Goal: Transaction & Acquisition: Purchase product/service

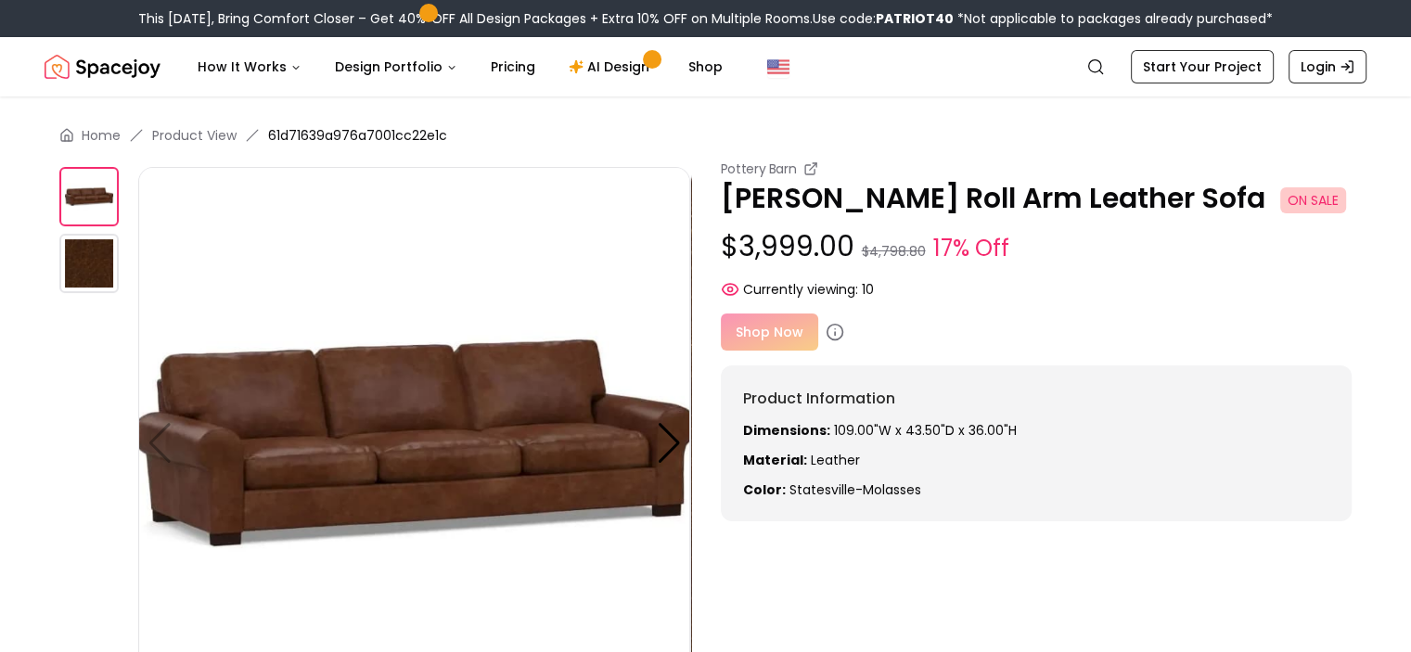
click at [767, 65] on img "Global" at bounding box center [778, 67] width 22 height 22
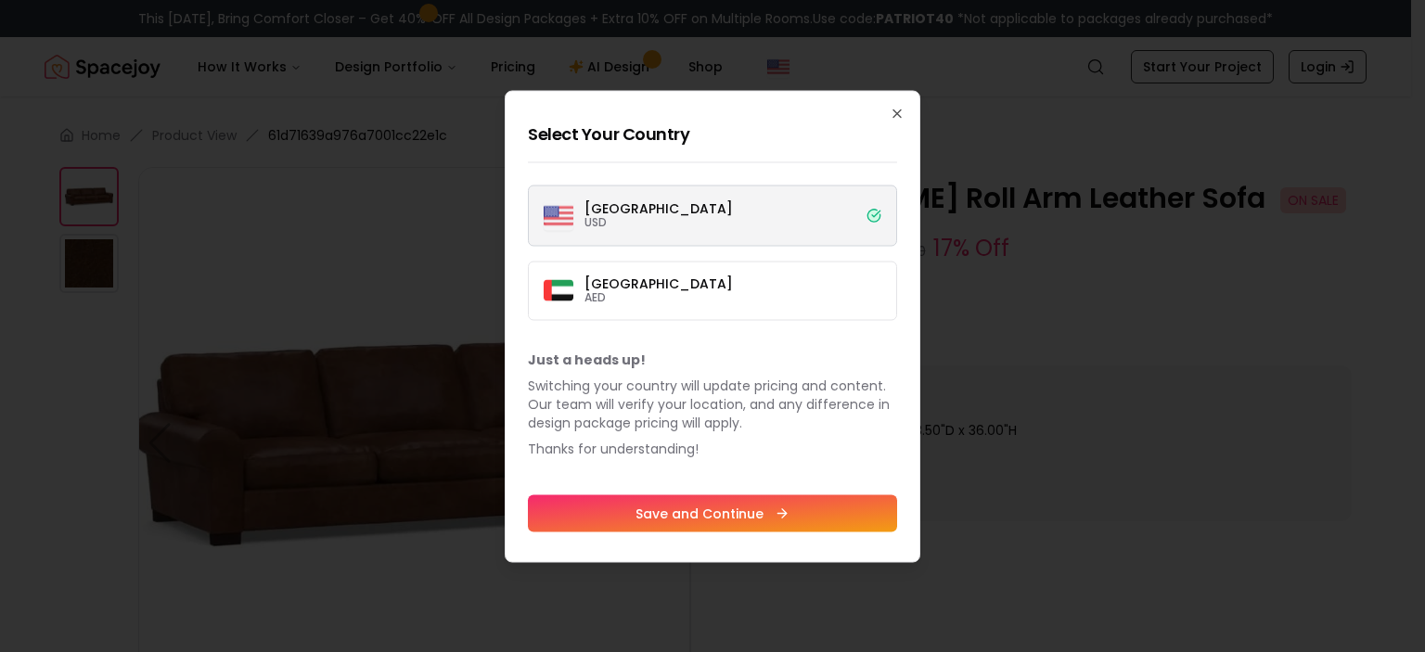
click at [657, 129] on h2 "Select Your Country" at bounding box center [712, 134] width 369 height 26
click at [631, 405] on p "Switching your country will update pricing and content. Our team will verify yo…" at bounding box center [712, 404] width 369 height 56
click at [674, 275] on label "Dubai AED" at bounding box center [712, 290] width 369 height 59
click at [0, 0] on button "Dubai AED" at bounding box center [0, 0] width 0 height 0
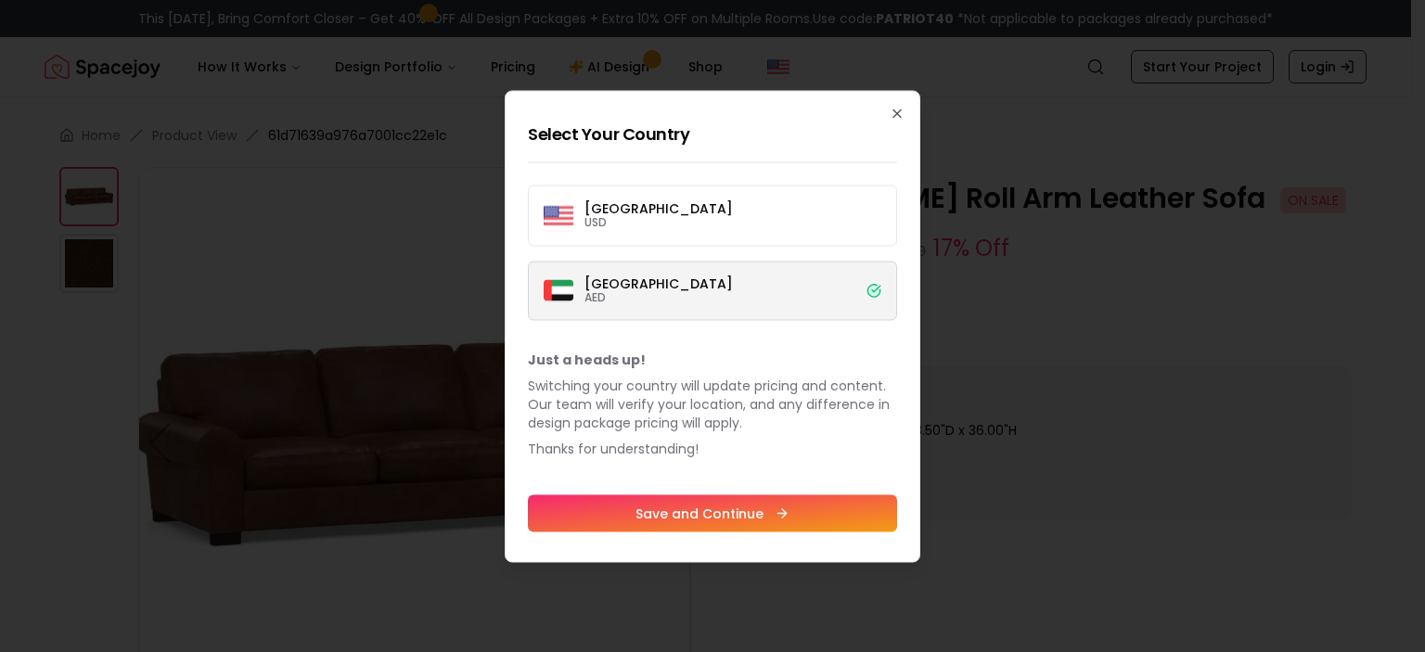
click at [721, 203] on label "[GEOGRAPHIC_DATA] USD" at bounding box center [712, 215] width 369 height 61
click at [0, 0] on button "[GEOGRAPHIC_DATA] USD" at bounding box center [0, 0] width 0 height 0
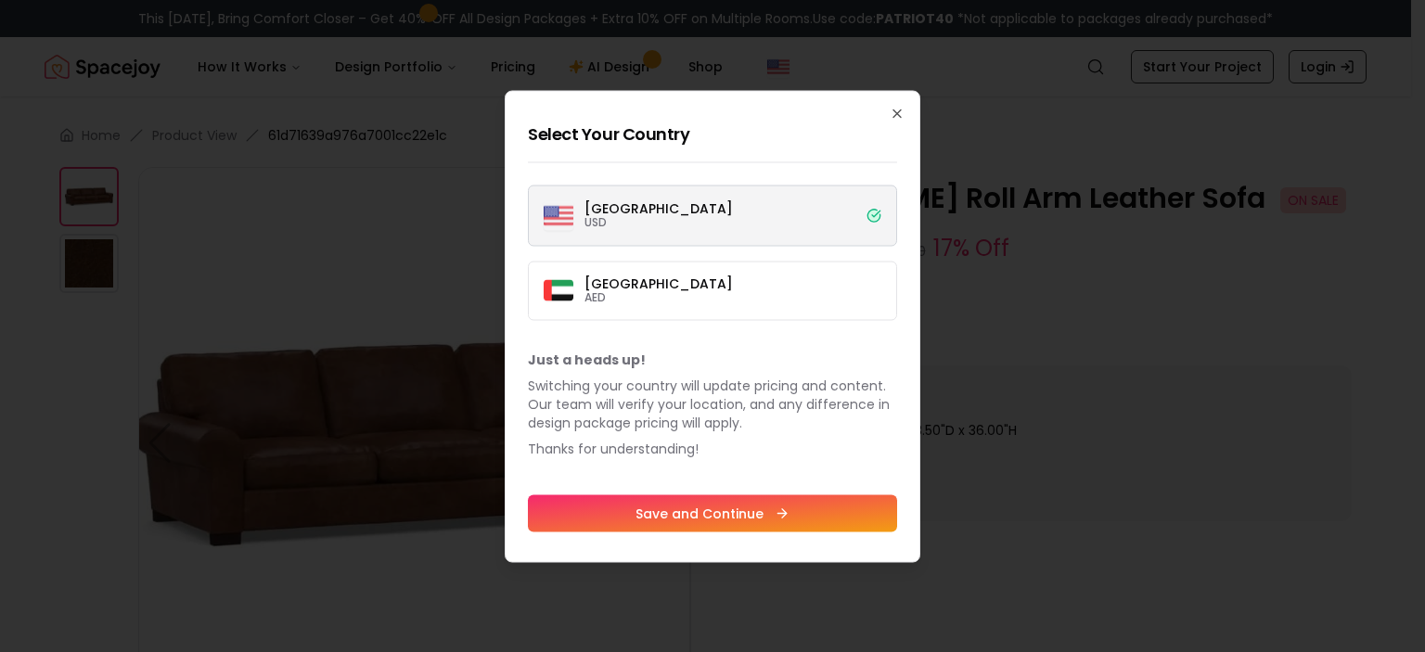
click at [747, 138] on h2 "Select Your Country" at bounding box center [712, 134] width 369 height 26
click at [612, 136] on h2 "Select Your Country" at bounding box center [712, 134] width 369 height 26
click at [535, 129] on h2 "Select Your Country" at bounding box center [712, 134] width 369 height 26
click at [560, 125] on h2 "Select Your Country" at bounding box center [712, 134] width 369 height 26
click at [561, 129] on h2 "Select Your Country" at bounding box center [712, 134] width 369 height 26
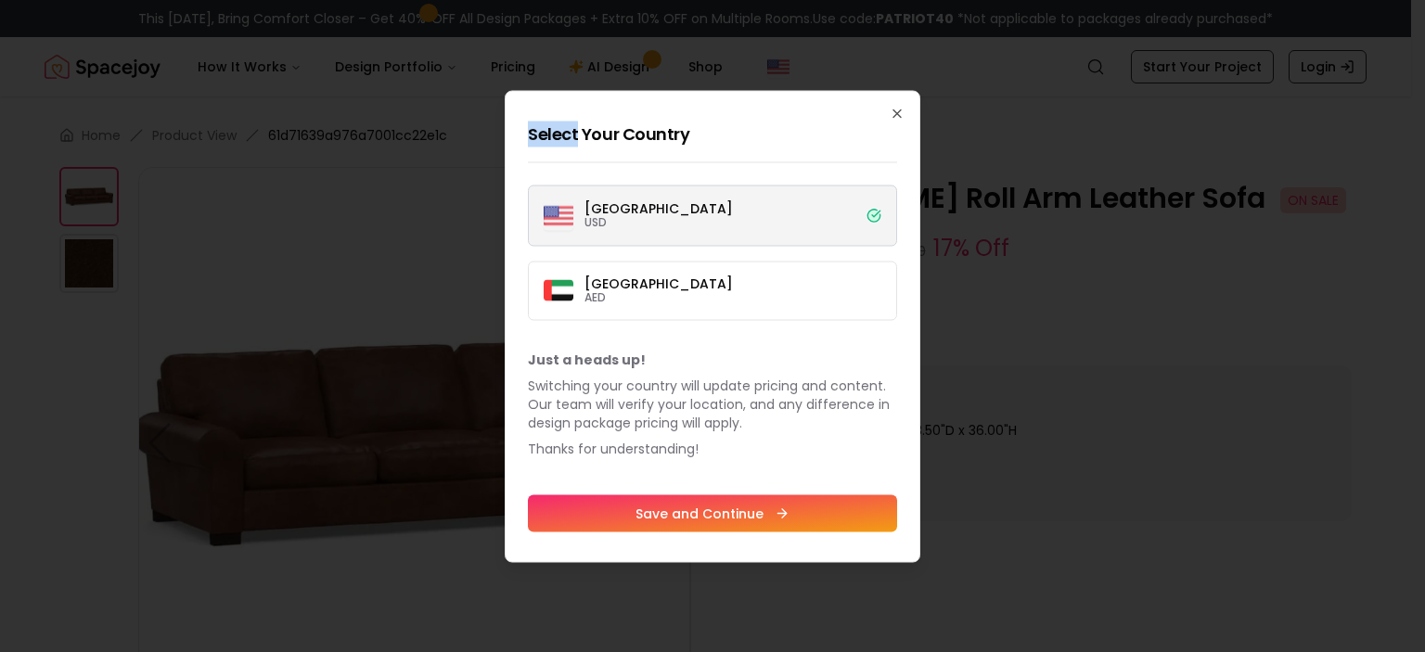
click at [563, 129] on h2 "Select Your Country" at bounding box center [712, 134] width 369 height 26
click at [897, 112] on icon "button" at bounding box center [897, 113] width 15 height 15
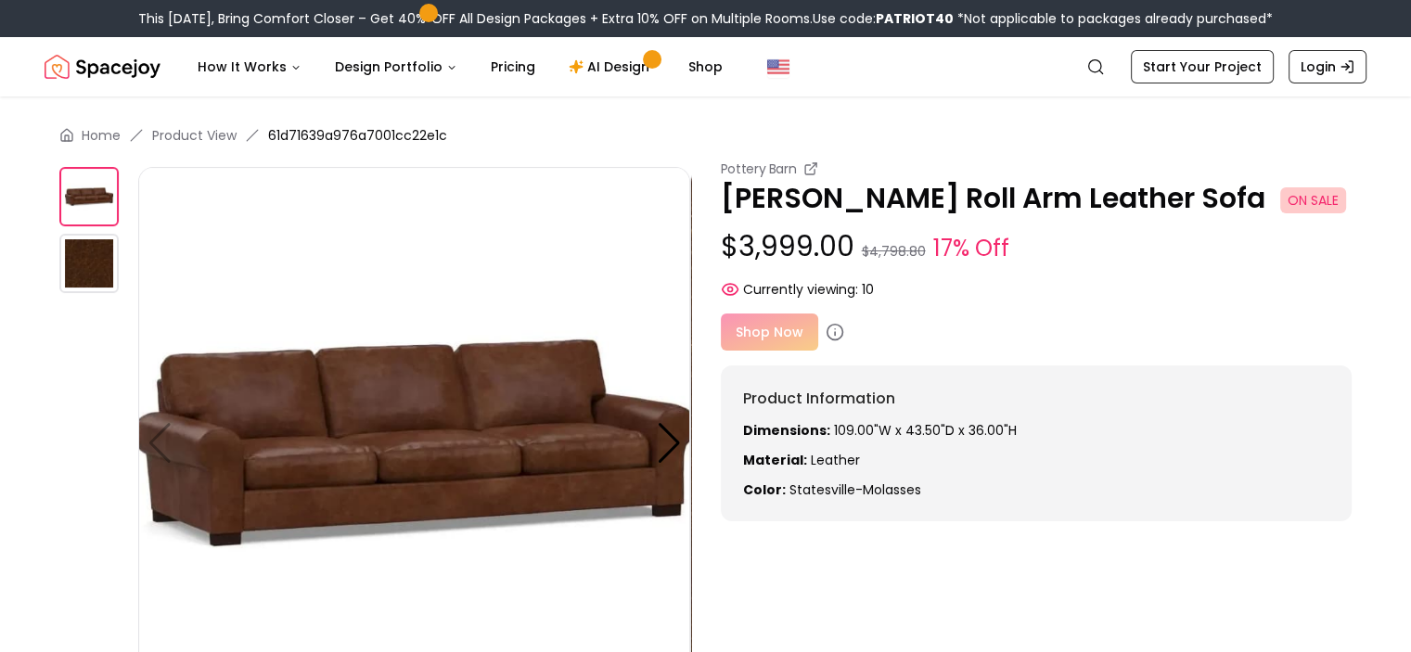
click at [93, 199] on img at bounding box center [88, 196] width 59 height 59
click at [102, 251] on img at bounding box center [88, 263] width 59 height 59
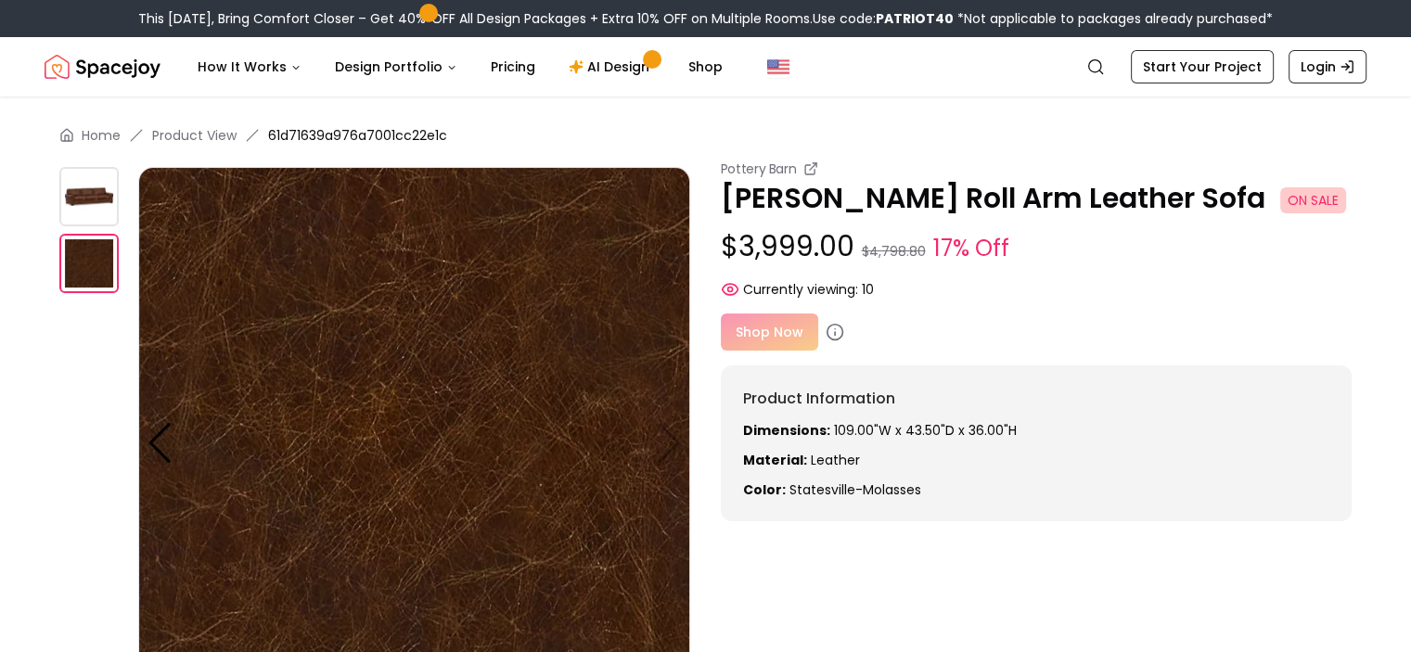
click at [87, 187] on img at bounding box center [88, 196] width 59 height 59
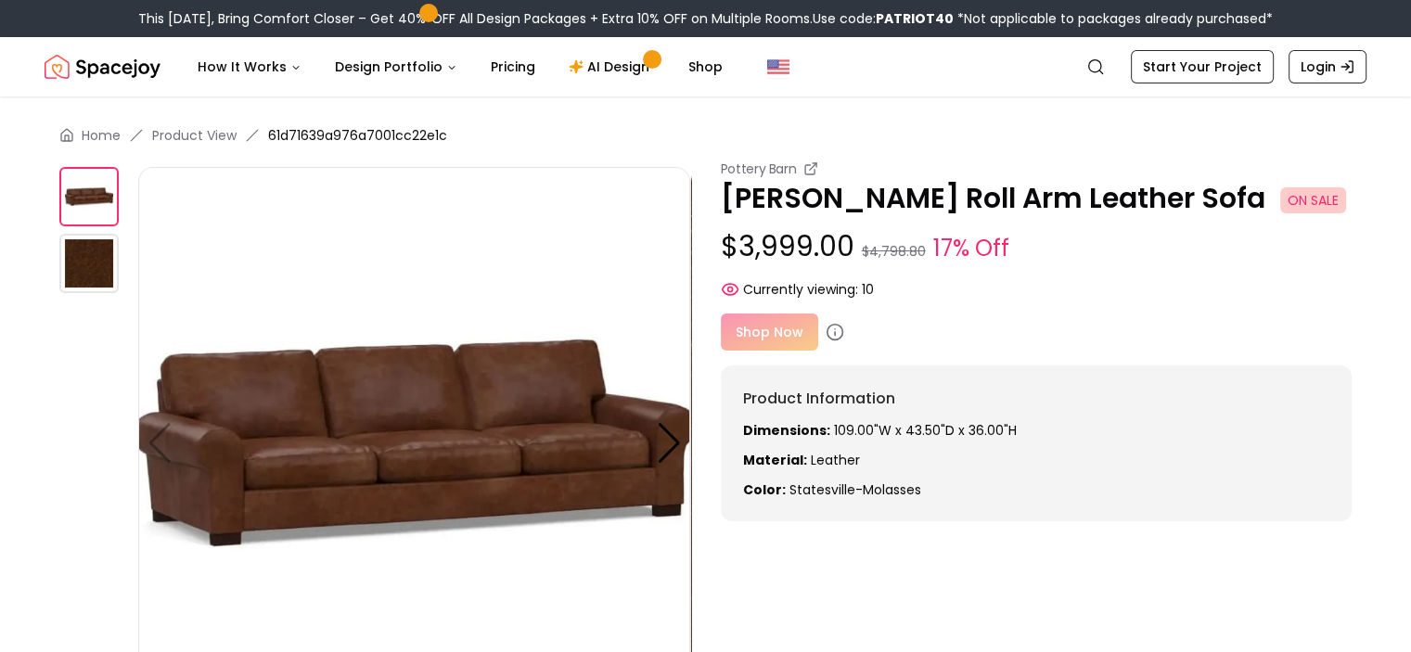
click at [158, 443] on img at bounding box center [414, 443] width 552 height 552
click at [683, 444] on img at bounding box center [414, 443] width 552 height 552
click at [673, 440] on div at bounding box center [669, 443] width 25 height 41
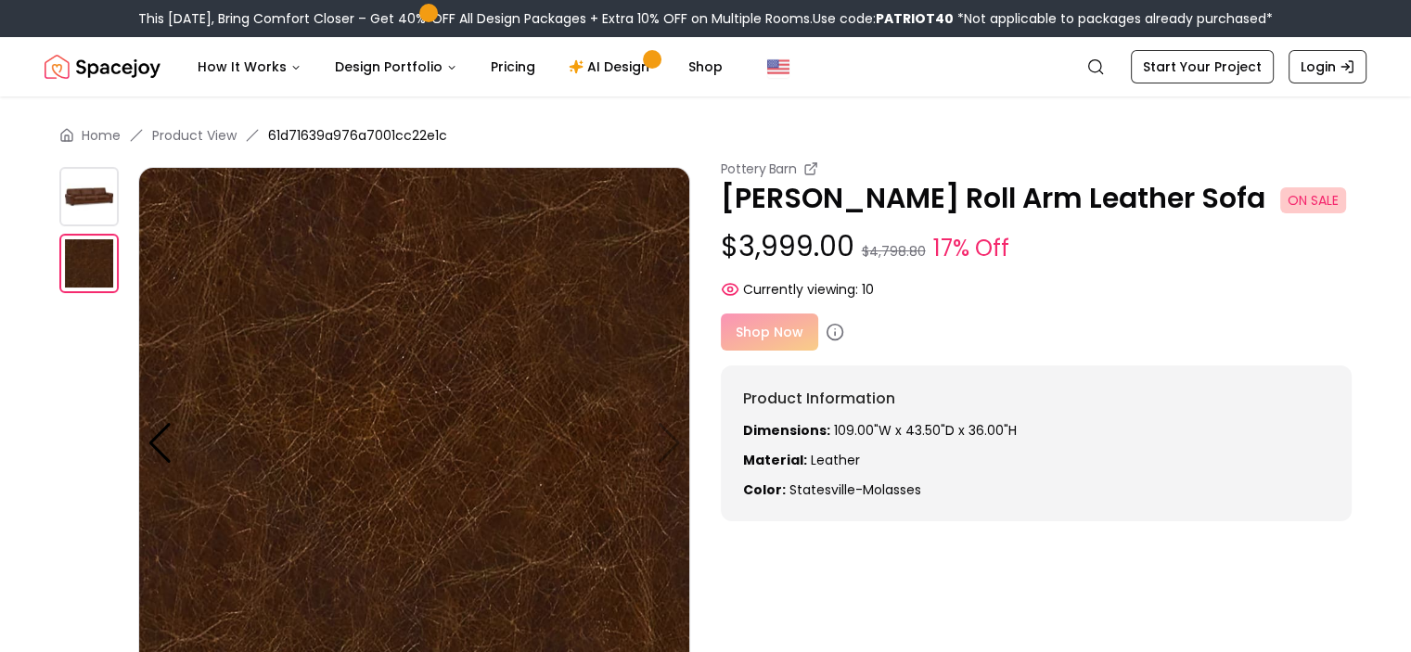
click at [660, 437] on img at bounding box center [414, 443] width 552 height 552
click at [672, 437] on img at bounding box center [414, 443] width 552 height 552
